Goal: Navigation & Orientation: Find specific page/section

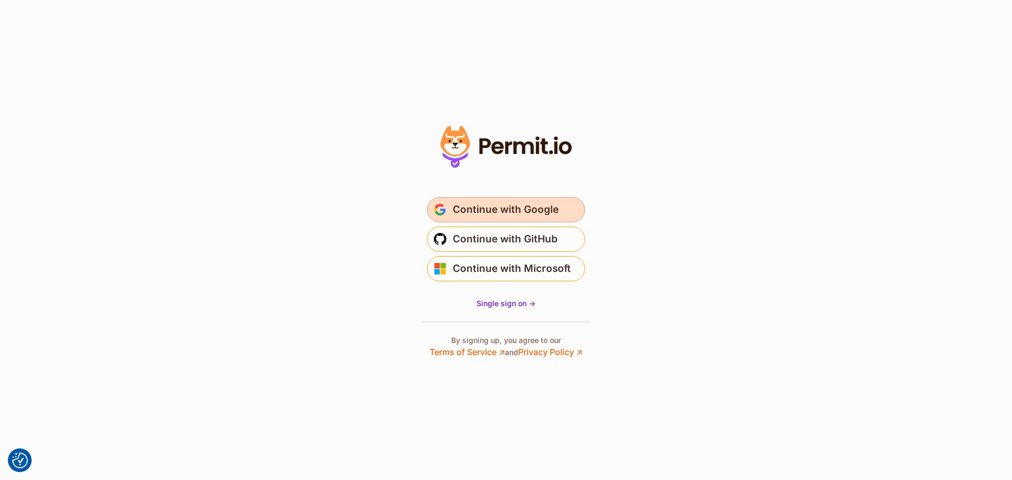
click at [526, 203] on span "Continue with Google" at bounding box center [506, 209] width 106 height 17
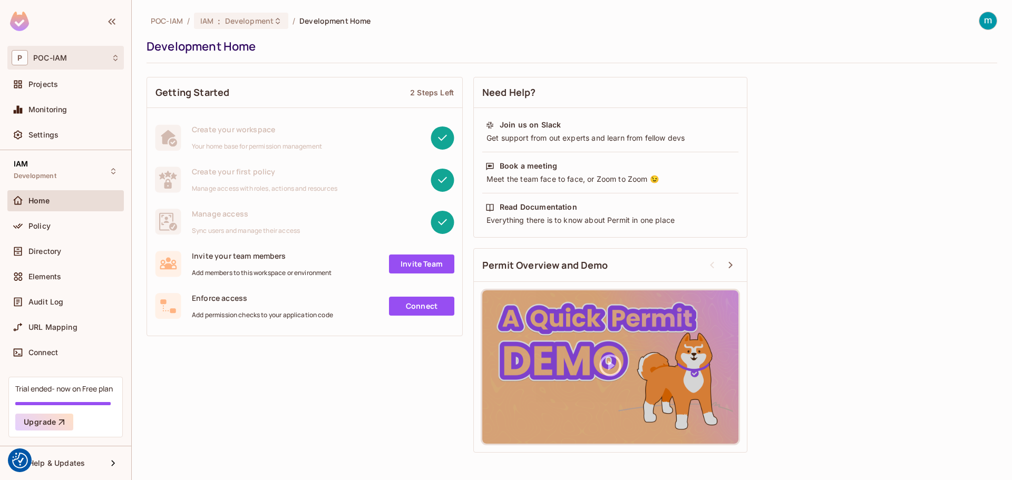
click at [51, 68] on div "P POC-IAM" at bounding box center [65, 58] width 116 height 24
click at [68, 60] on div at bounding box center [506, 240] width 1012 height 480
click at [62, 83] on div "Projects" at bounding box center [73, 84] width 91 height 8
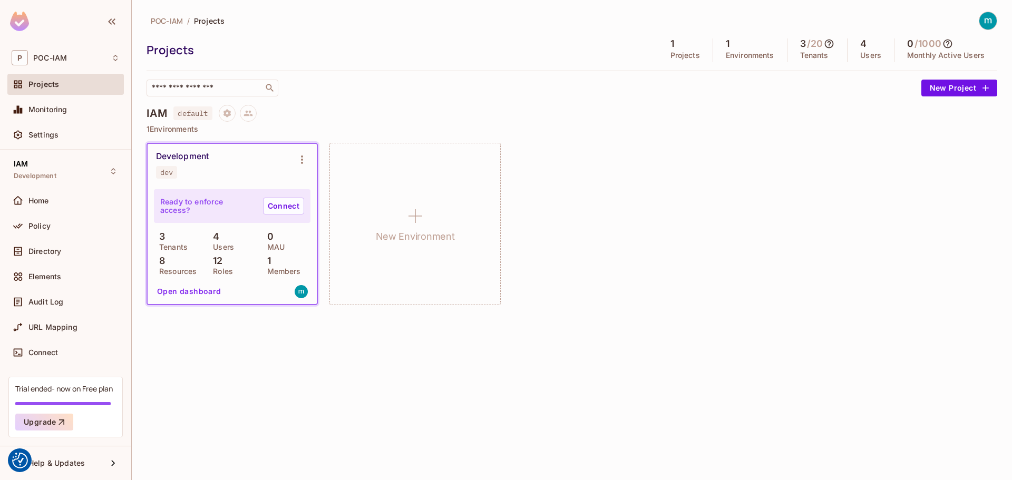
click at [244, 169] on div "Development dev" at bounding box center [223, 164] width 135 height 27
click at [298, 160] on icon "Environment settings" at bounding box center [302, 159] width 13 height 13
click at [407, 86] on div at bounding box center [506, 240] width 1012 height 480
